Goal: Task Accomplishment & Management: Manage account settings

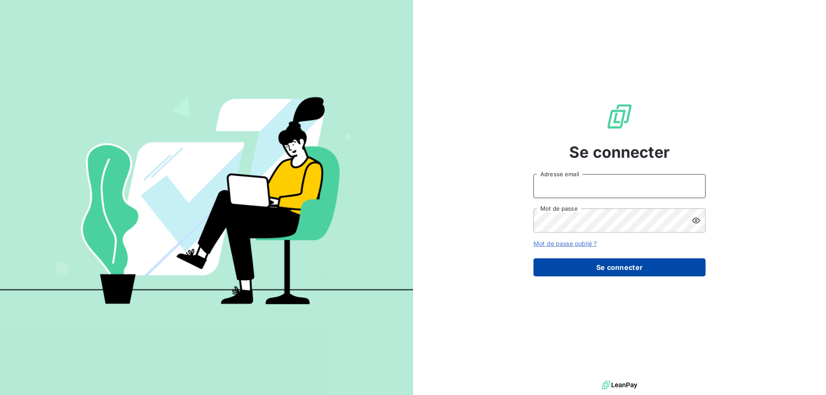
type input "[EMAIL_ADDRESS][DOMAIN_NAME]"
click at [622, 259] on button "Se connecter" at bounding box center [619, 267] width 172 height 18
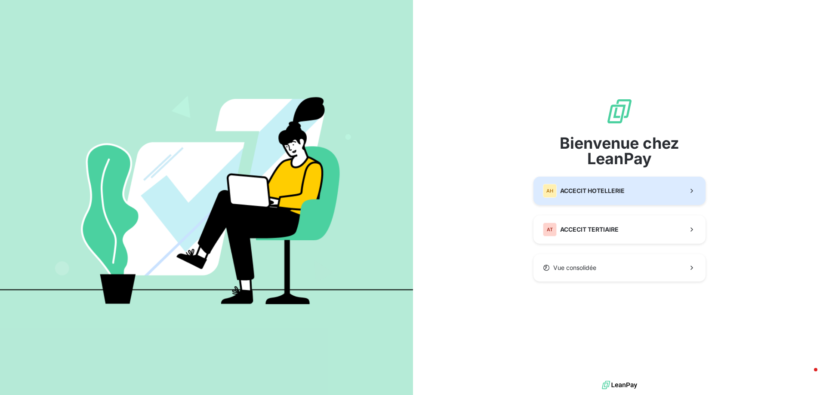
click at [612, 192] on span "ACCECIT HOTELLERIE" at bounding box center [592, 191] width 65 height 9
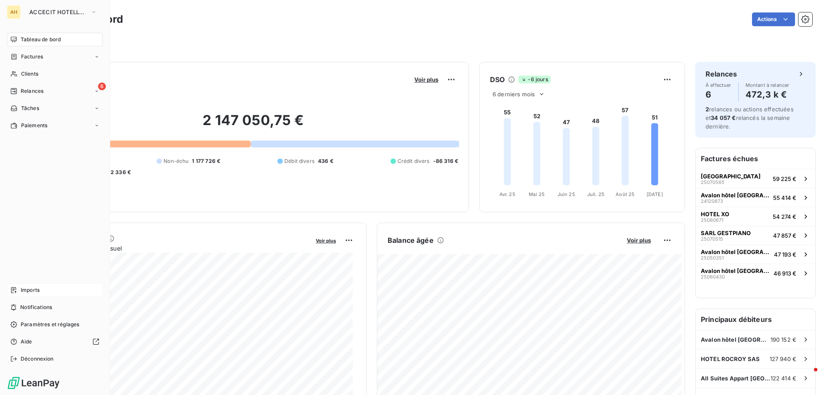
click at [39, 289] on span "Imports" at bounding box center [30, 290] width 19 height 8
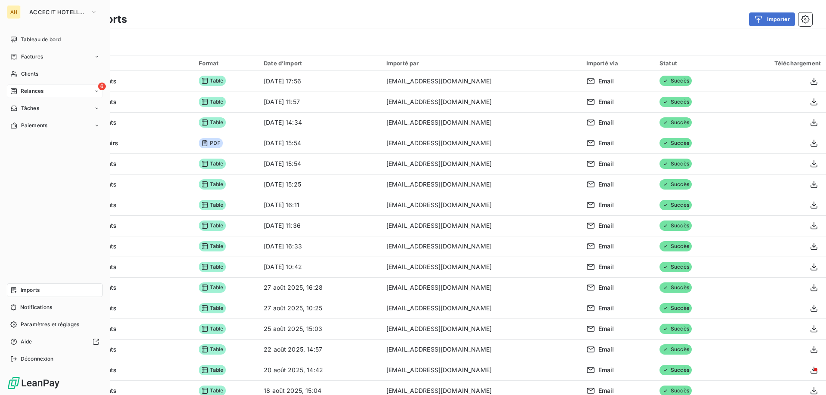
click at [47, 91] on div "6 Relances" at bounding box center [55, 91] width 96 height 14
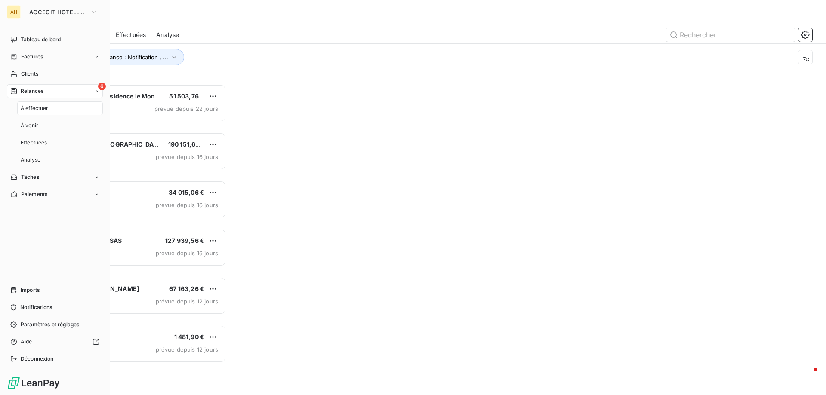
scroll to position [7, 7]
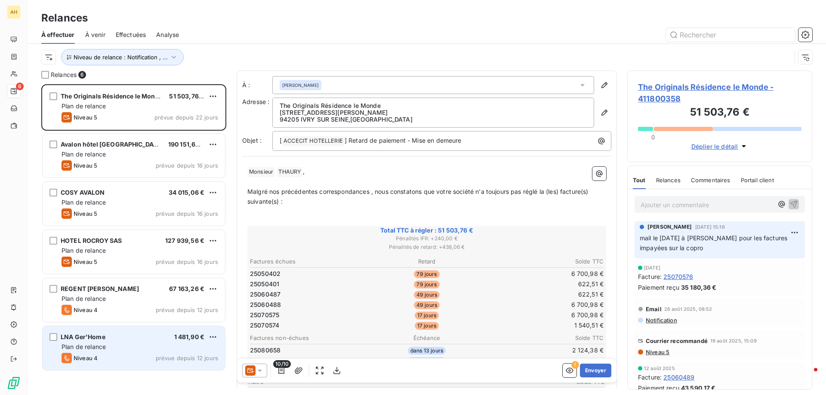
click at [149, 351] on div "Plan de relance" at bounding box center [140, 347] width 157 height 9
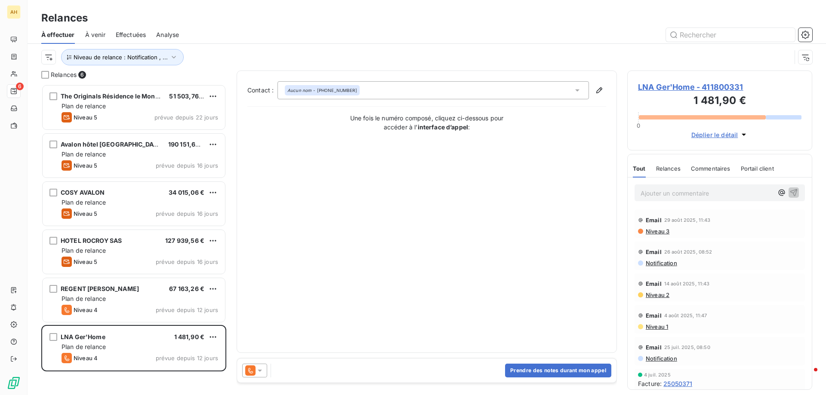
click at [711, 86] on span "LNA Ger'Home - 411800331" at bounding box center [719, 87] width 163 height 12
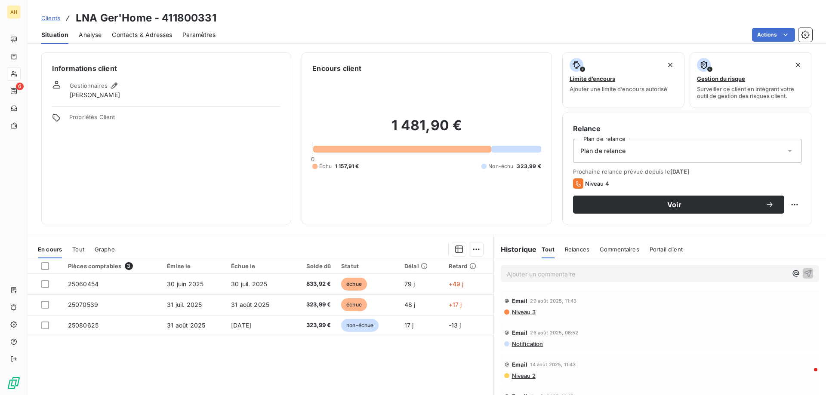
click at [154, 32] on span "Contacts & Adresses" at bounding box center [142, 35] width 60 height 9
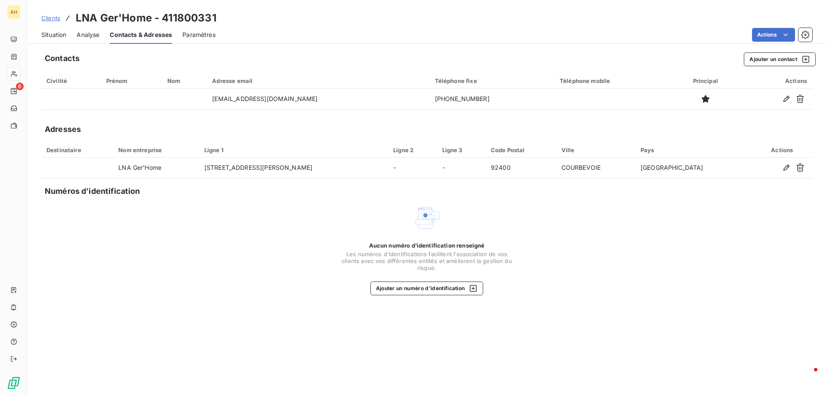
click at [55, 32] on span "Situation" at bounding box center [53, 35] width 25 height 9
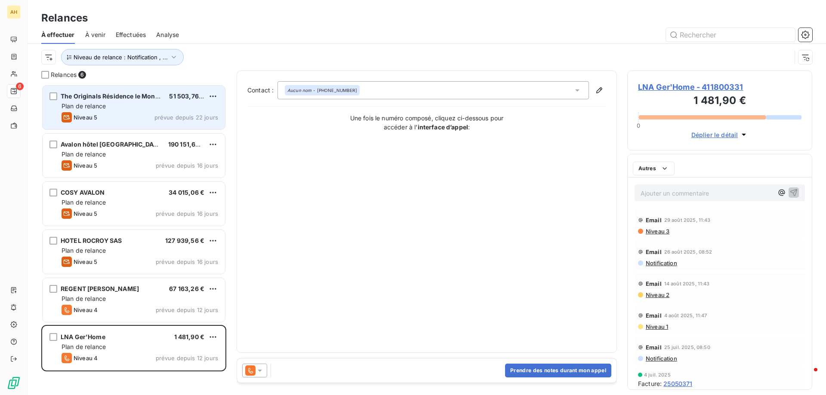
scroll to position [305, 178]
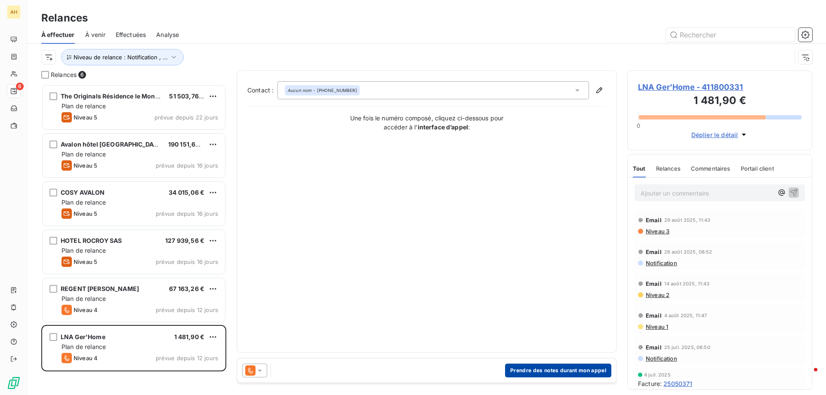
click at [540, 369] on button "Prendre des notes durant mon appel" at bounding box center [558, 371] width 106 height 14
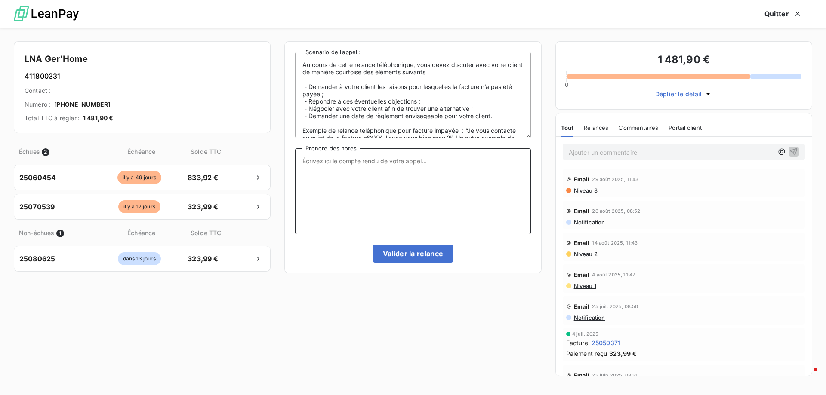
click at [350, 168] on textarea "Prendre des notes" at bounding box center [412, 191] width 235 height 86
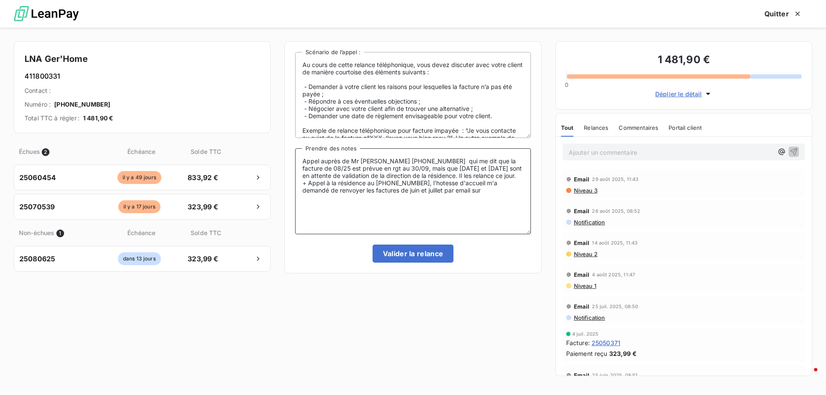
click at [457, 194] on textarea "Appel auprès de Mr [PERSON_NAME] [PHONE_NUMBER] qui me dit que la facture de 08…" at bounding box center [412, 191] width 235 height 86
paste textarea "[EMAIL_ADDRESS][DOMAIN_NAME]"
click at [434, 183] on textarea "Appel auprès de Mr [PERSON_NAME] [PHONE_NUMBER] qui me dit que la facture de 08…" at bounding box center [412, 191] width 235 height 86
type textarea "Appel auprès de Mr [PERSON_NAME] [PHONE_NUMBER] qui me dit que la facture de 08…"
click at [410, 252] on button "Valider la relance" at bounding box center [412, 254] width 81 height 18
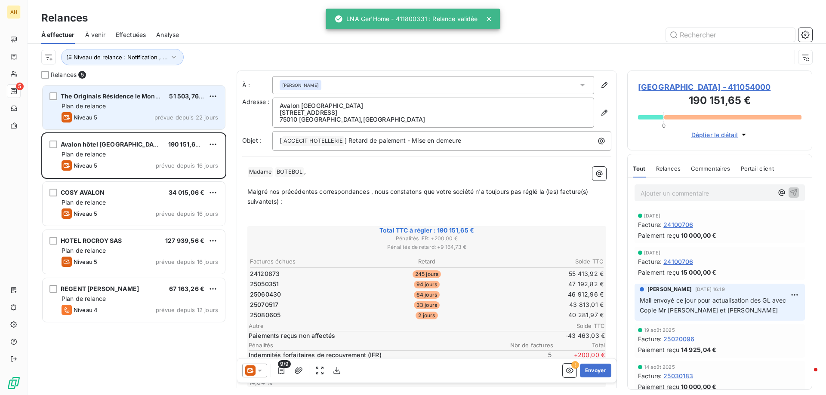
click at [187, 114] on div "Niveau 5 prévue depuis 22 jours" at bounding box center [140, 117] width 157 height 10
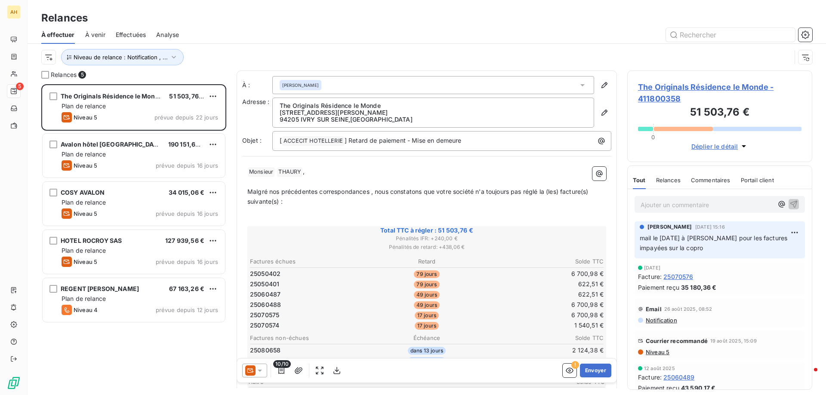
click at [714, 89] on span "The Originals Résidence le Monde - 411800358" at bounding box center [719, 92] width 163 height 23
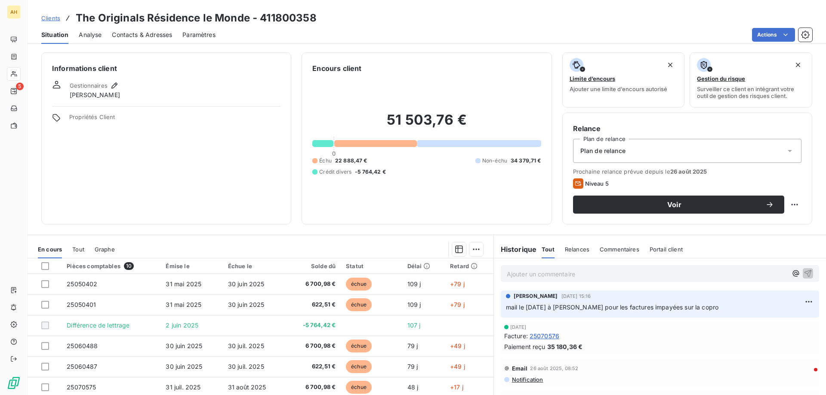
click at [139, 34] on span "Contacts & Adresses" at bounding box center [142, 35] width 60 height 9
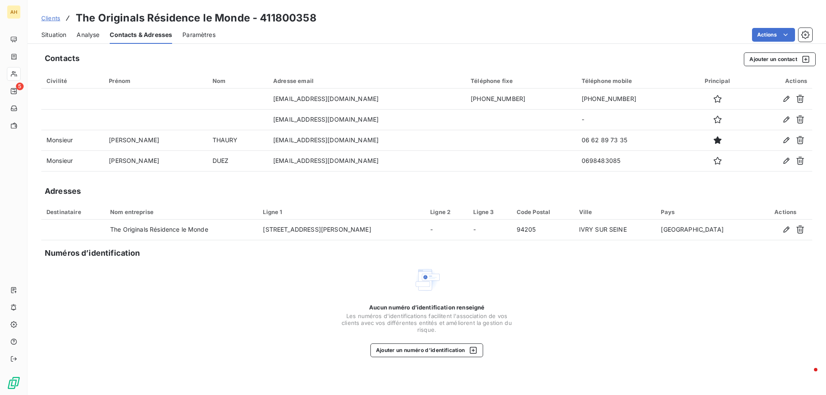
click at [63, 34] on span "Situation" at bounding box center [53, 35] width 25 height 9
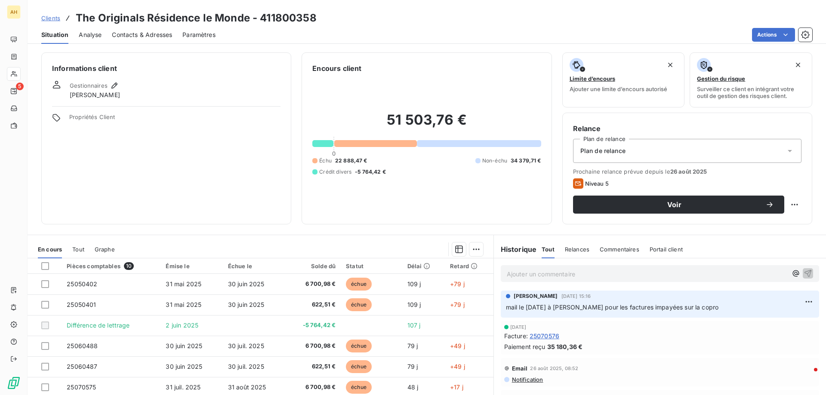
click at [149, 28] on div "Contacts & Adresses" at bounding box center [142, 35] width 60 height 18
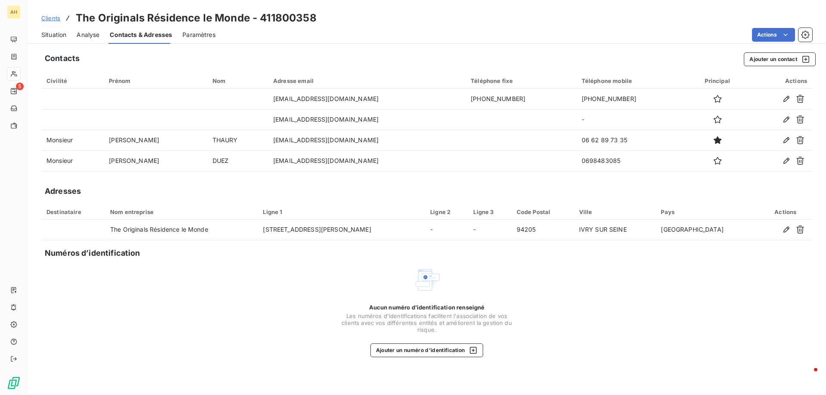
click at [151, 34] on span "Contacts & Adresses" at bounding box center [141, 35] width 62 height 9
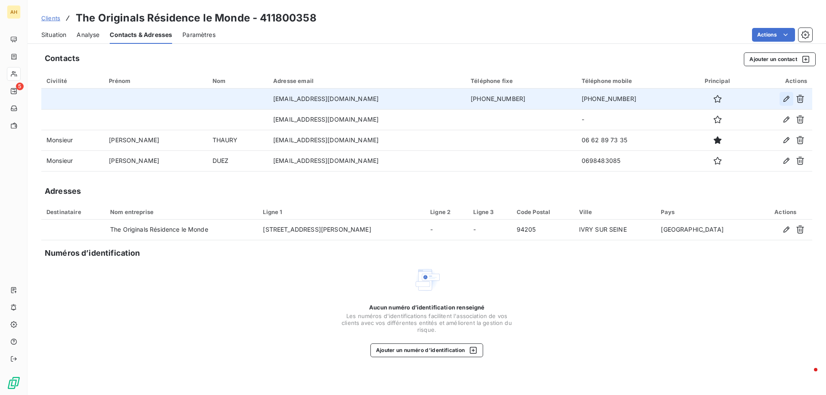
click at [789, 97] on icon "button" at bounding box center [786, 99] width 6 height 6
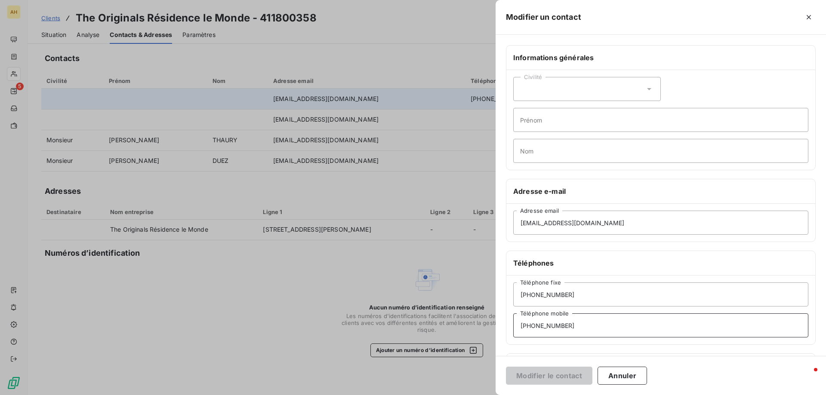
drag, startPoint x: 585, startPoint y: 323, endPoint x: 489, endPoint y: 323, distance: 95.9
click at [489, 395] on div "Modifier un contact Informations générales Civilité Prénom Nom Adresse e-mail […" at bounding box center [413, 395] width 826 height 0
type input "[PHONE_NUMBER]"
click at [558, 377] on button "Modifier le contact" at bounding box center [549, 376] width 86 height 18
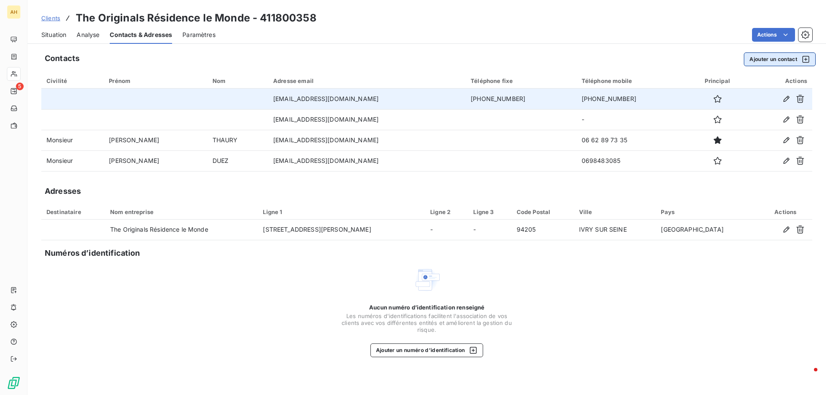
click at [774, 58] on button "Ajouter un contact" at bounding box center [780, 59] width 72 height 14
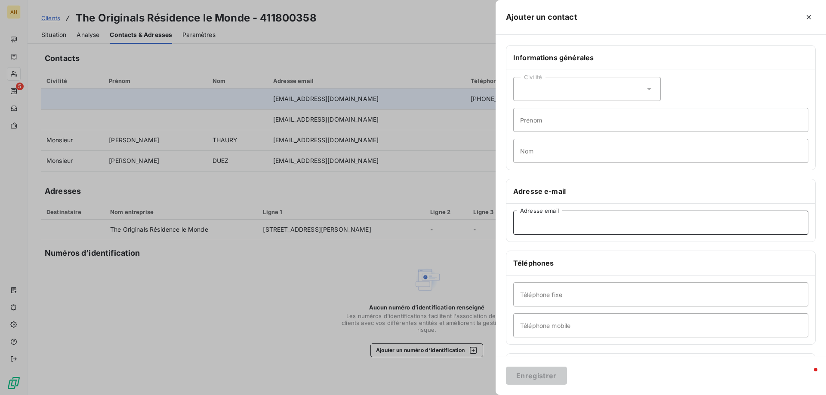
click at [549, 228] on input "Adresse email" at bounding box center [660, 223] width 295 height 24
paste input "[EMAIL_ADDRESS][DOMAIN_NAME]"
type input "[EMAIL_ADDRESS][DOMAIN_NAME]"
click at [545, 87] on div "Civilité" at bounding box center [587, 89] width 148 height 24
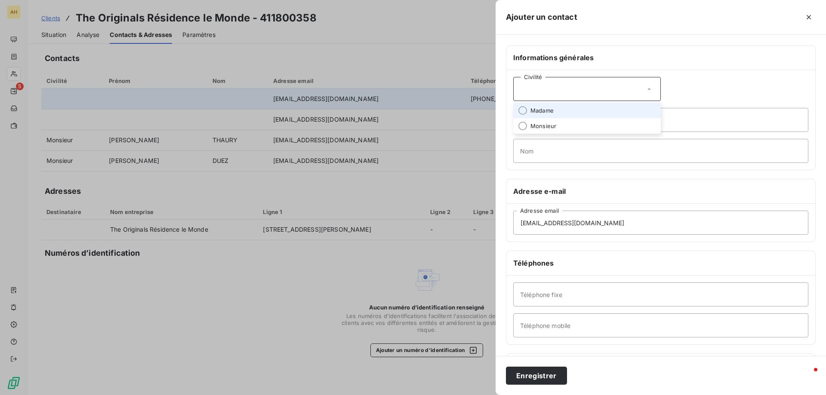
click at [532, 112] on span "Madame" at bounding box center [541, 111] width 23 height 8
click at [532, 122] on input "Prénom" at bounding box center [660, 120] width 295 height 24
type input "[PERSON_NAME]"
type input "MALFIGAN"
click at [554, 326] on input "Téléphone mobile" at bounding box center [660, 326] width 295 height 24
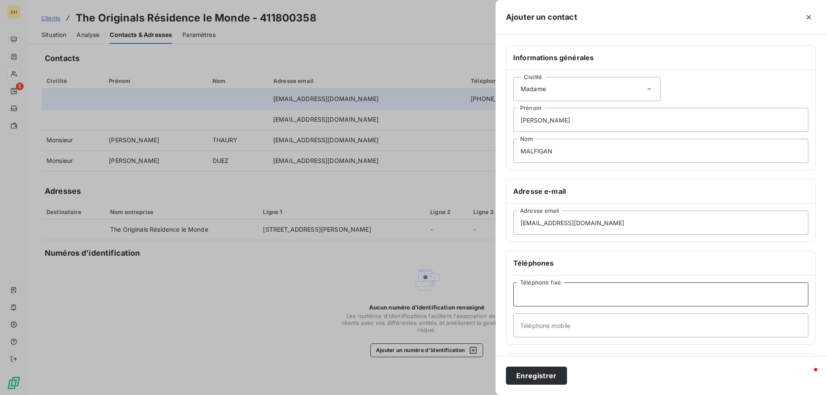
click at [580, 299] on input "Téléphone fixe" at bounding box center [660, 295] width 295 height 24
type input "[PHONE_NUMBER]"
click at [543, 375] on button "Enregistrer" at bounding box center [536, 376] width 61 height 18
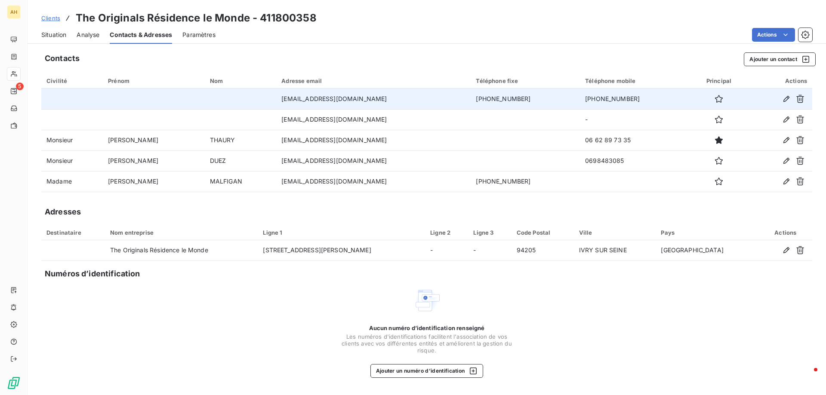
drag, startPoint x: 146, startPoint y: 17, endPoint x: 145, endPoint y: 35, distance: 17.7
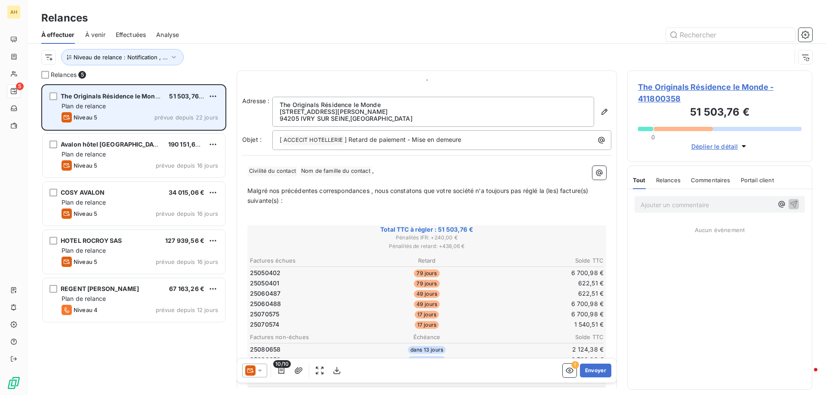
scroll to position [305, 178]
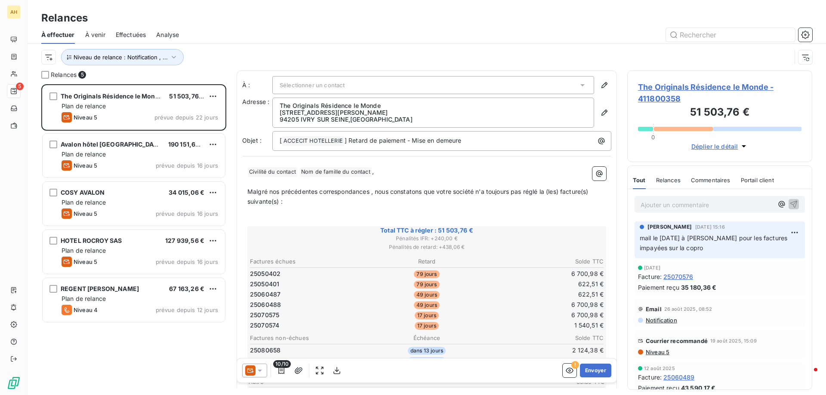
click at [258, 372] on icon at bounding box center [259, 370] width 9 height 9
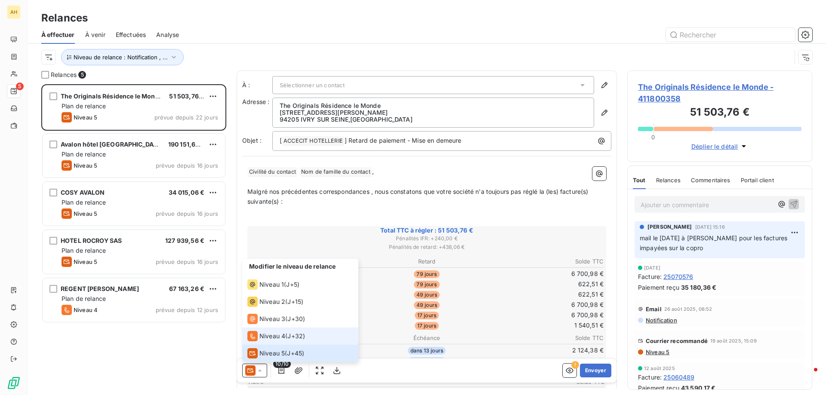
click at [270, 338] on span "Niveau 4" at bounding box center [272, 336] width 26 height 9
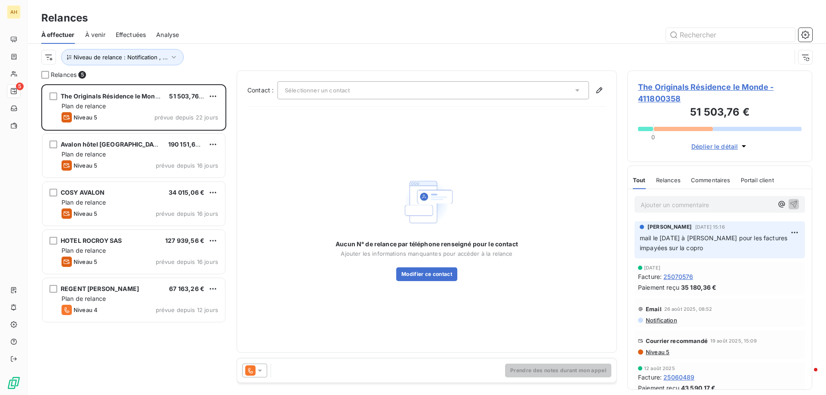
drag, startPoint x: 437, startPoint y: 273, endPoint x: 588, endPoint y: 123, distance: 212.3
click at [587, 124] on div "Aucun N° de relance par téléphone renseigné pour le contact Ajouter les informa…" at bounding box center [426, 228] width 359 height 229
click at [597, 85] on button "button" at bounding box center [599, 90] width 14 height 14
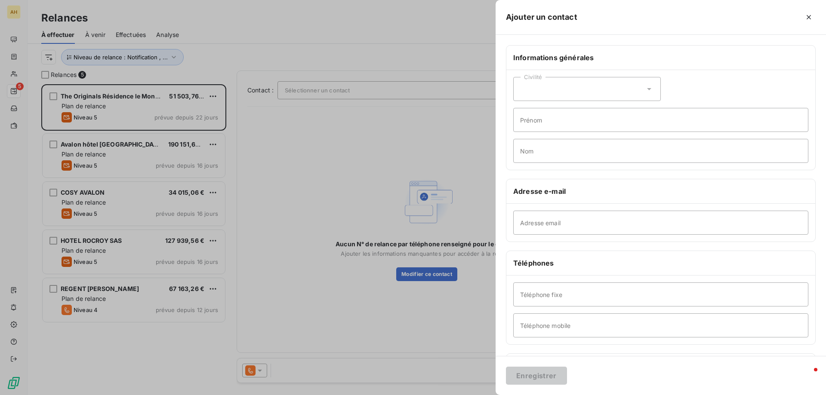
click at [553, 93] on div "Civilité" at bounding box center [587, 89] width 148 height 24
click at [374, 121] on div at bounding box center [413, 197] width 826 height 395
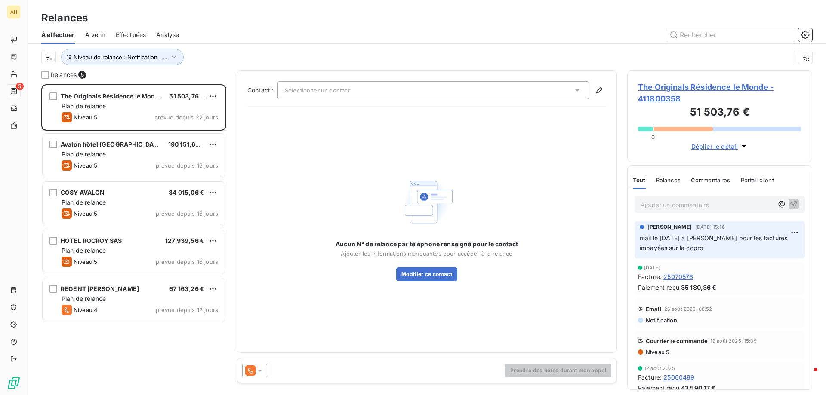
click at [577, 88] on icon at bounding box center [577, 90] width 9 height 9
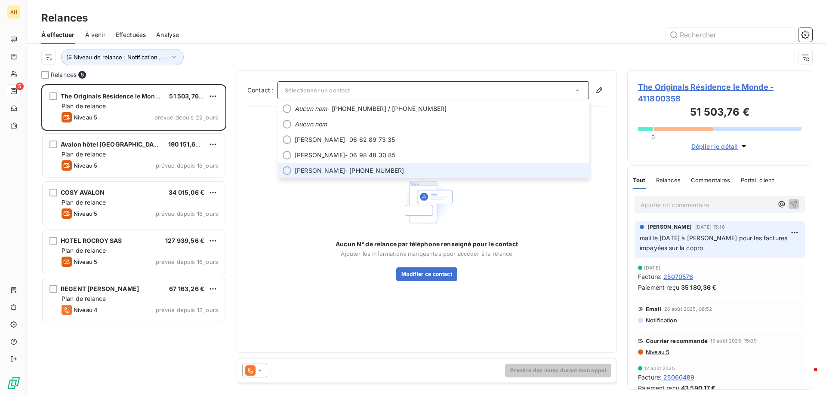
click at [355, 170] on span "[PERSON_NAME] - [PHONE_NUMBER]" at bounding box center [439, 170] width 289 height 9
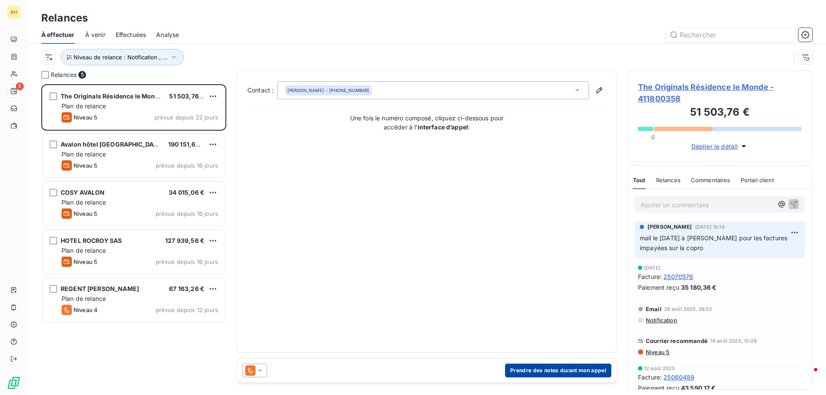
click at [556, 371] on button "Prendre des notes durant mon appel" at bounding box center [558, 371] width 106 height 14
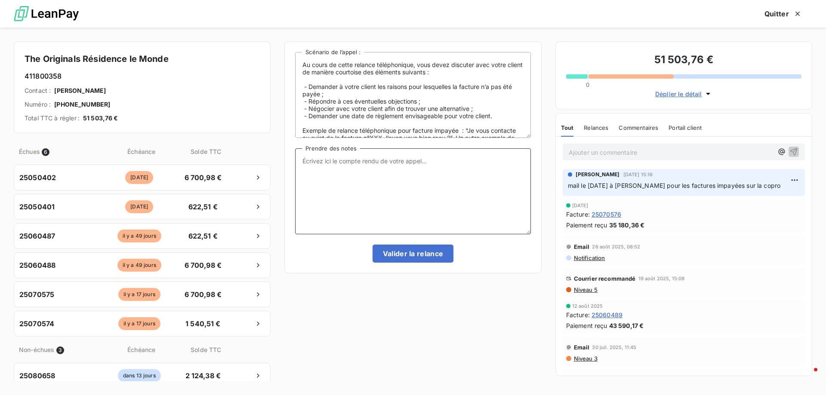
click at [359, 169] on textarea "Prendre des notes" at bounding box center [412, 191] width 235 height 86
paste textarea "20250101"
click at [423, 174] on textarea "Me dit ne pas avoir les factures en compta. Je viens de lui renvoyer [DATE] sur…" at bounding box center [412, 191] width 235 height 86
paste textarea "[EMAIL_ADDRESS][DOMAIN_NAME]"
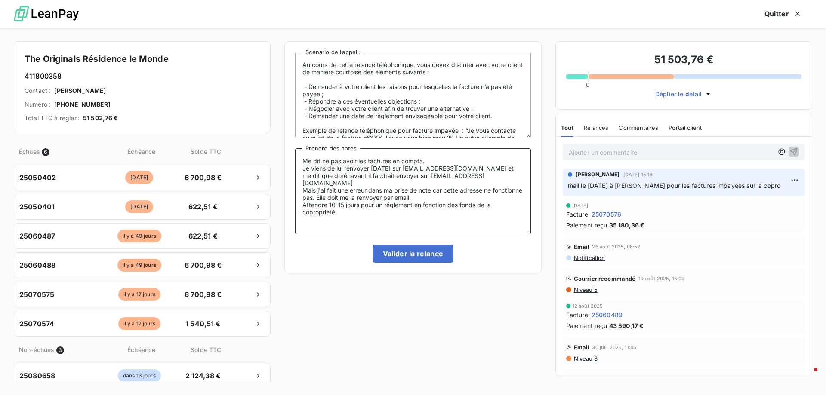
click at [397, 198] on textarea "Me dit ne pas avoir les factures en compta. Je viens de lui renvoyer [DATE] sur…" at bounding box center [412, 191] width 235 height 86
type textarea "Me dit ne pas avoir les factures en compta. Je viens de lui renvoyer [DATE] sur…"
click at [415, 255] on button "Valider la relance" at bounding box center [412, 254] width 81 height 18
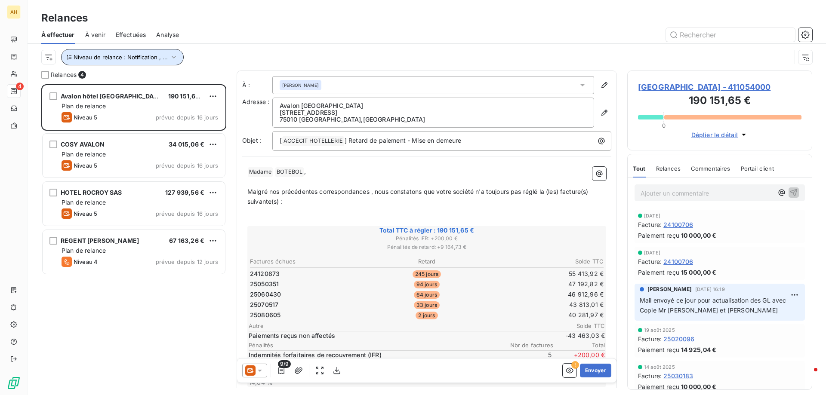
click at [148, 55] on span "Niveau de relance : Notification , ..." at bounding box center [121, 57] width 94 height 7
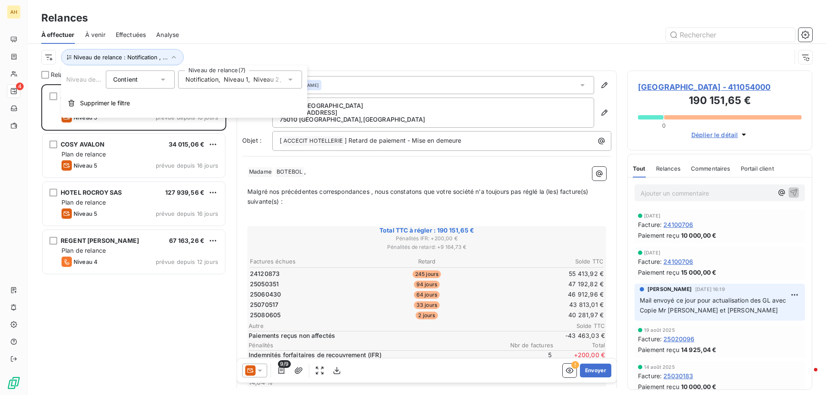
click at [224, 84] on div "Notification , Niveau 1 , [PERSON_NAME] 2 , [PERSON_NAME] 3 , [PERSON_NAME] 4 ,…" at bounding box center [240, 80] width 124 height 18
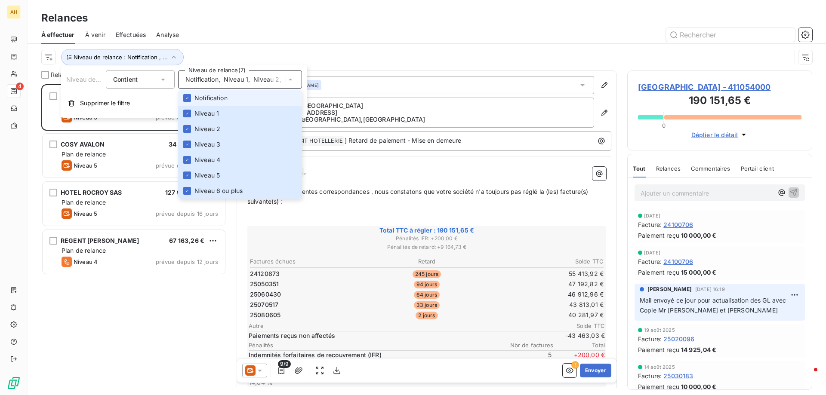
click at [192, 98] on li "Notification" at bounding box center [240, 97] width 124 height 15
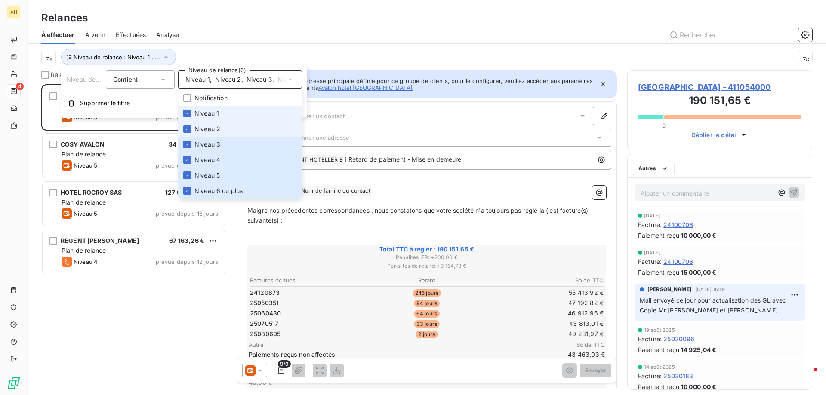
scroll to position [305, 178]
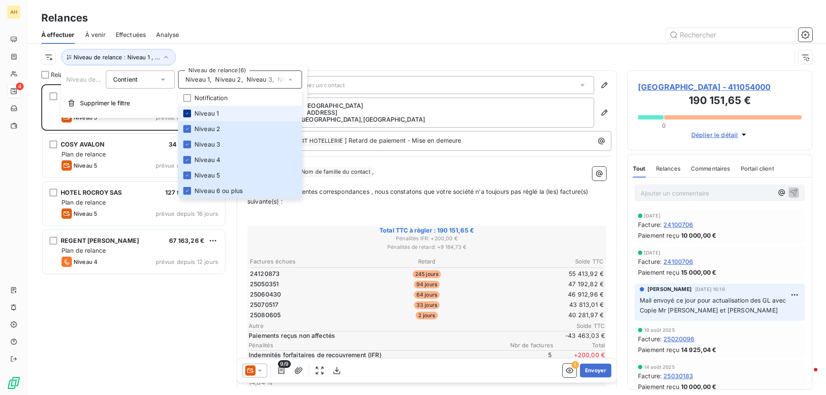
click at [191, 114] on div at bounding box center [187, 114] width 8 height 8
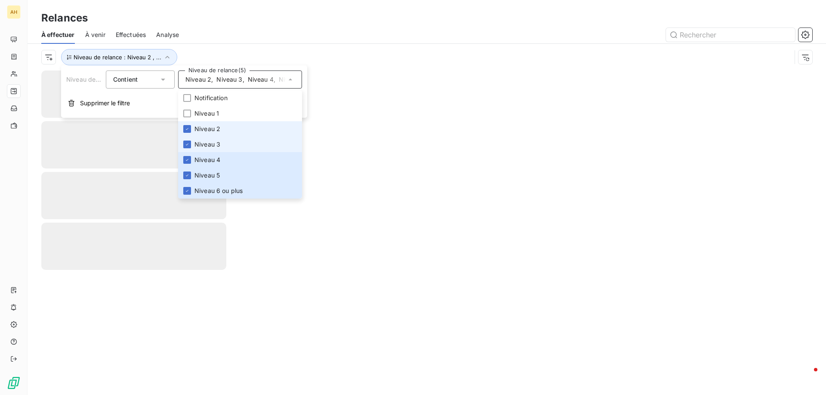
drag, startPoint x: 193, startPoint y: 125, endPoint x: 188, endPoint y: 138, distance: 13.7
click at [193, 125] on li "Niveau 2" at bounding box center [240, 128] width 124 height 15
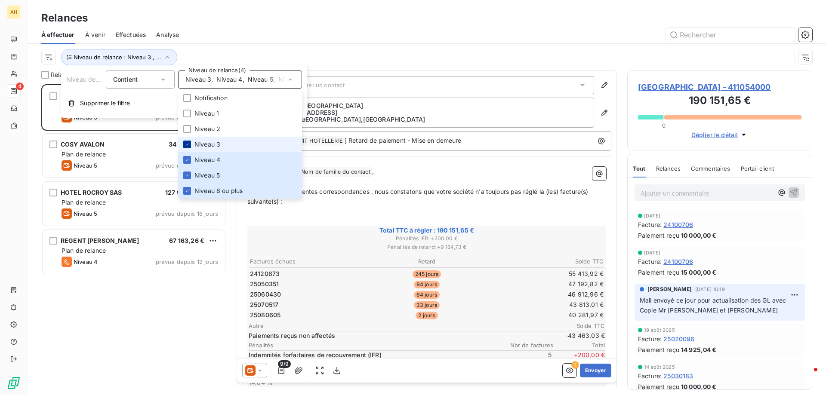
click at [187, 142] on icon at bounding box center [187, 144] width 5 height 5
click at [186, 157] on div at bounding box center [187, 160] width 8 height 8
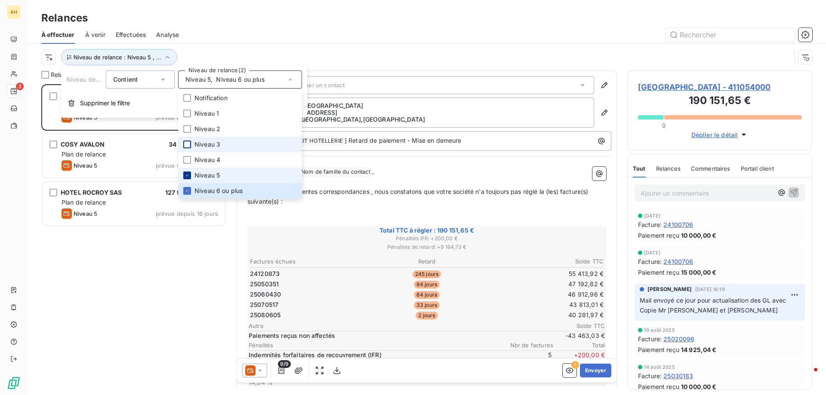
click at [185, 173] on icon at bounding box center [187, 175] width 5 height 5
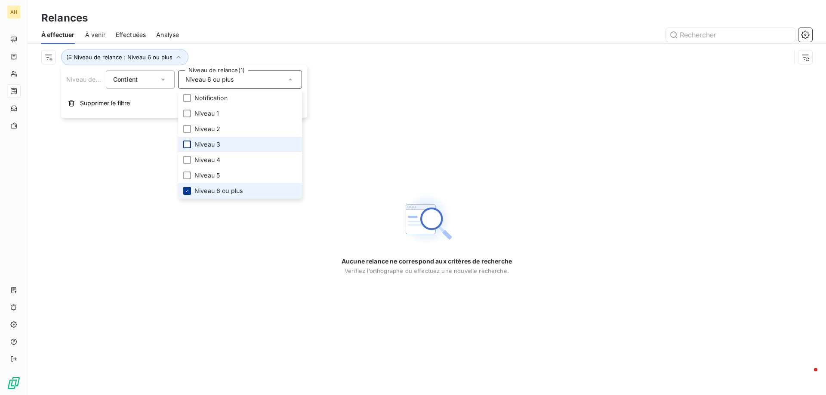
click at [188, 188] on li "Niveau 6 ou plus" at bounding box center [240, 190] width 124 height 15
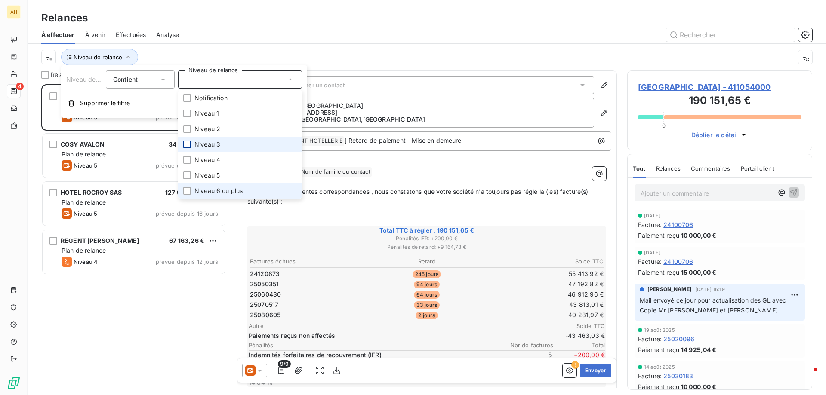
scroll to position [305, 178]
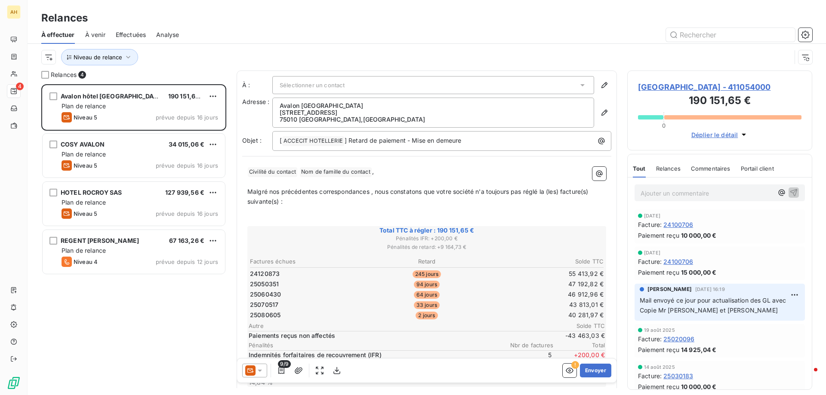
click at [207, 52] on div "Niveau de relance" at bounding box center [416, 57] width 750 height 16
